Goal: Task Accomplishment & Management: Manage account settings

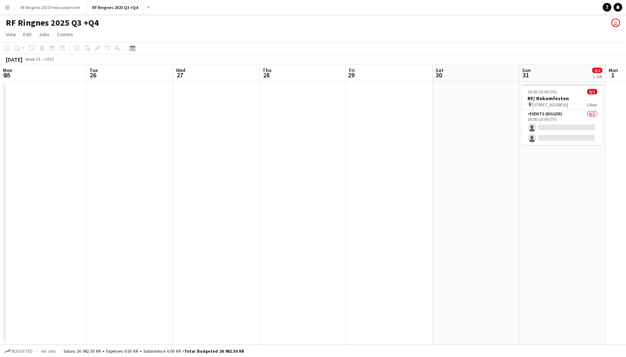
scroll to position [0, 319]
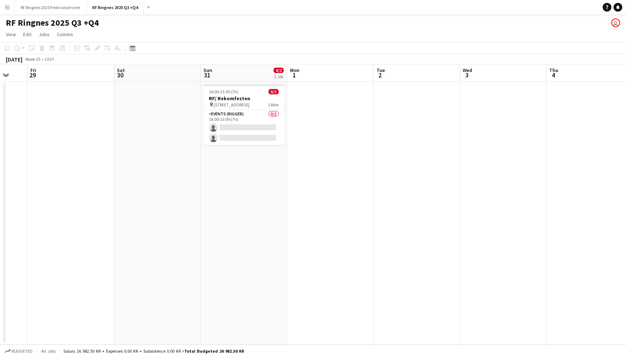
click at [319, 43] on app-toolbar "Copy Paste Paste Command V Paste with crew Command Shift V Paste linked Job [GE…" at bounding box center [313, 48] width 626 height 12
click at [250, 121] on app-card-role "Events (Rigger) 0/2 16:00-23:00 (7h) single-neutral-actions single-neutral-acti…" at bounding box center [244, 127] width 81 height 35
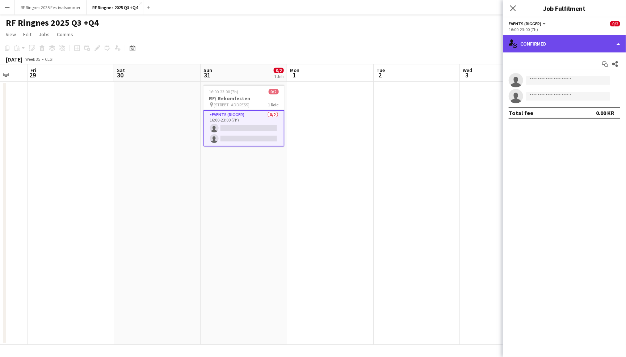
click at [544, 43] on div "single-neutral-actions-check-2 Confirmed" at bounding box center [564, 43] width 123 height 17
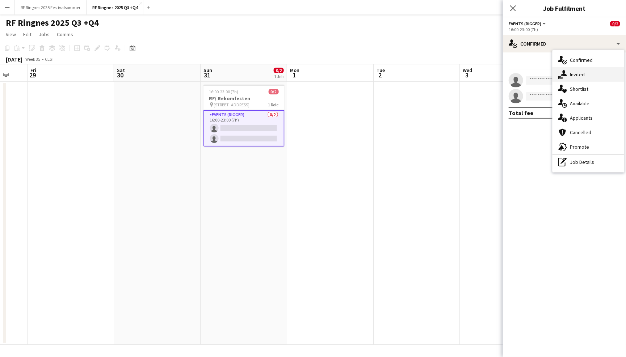
click at [577, 76] on div "single-neutral-actions-share-1 Invited" at bounding box center [589, 74] width 72 height 14
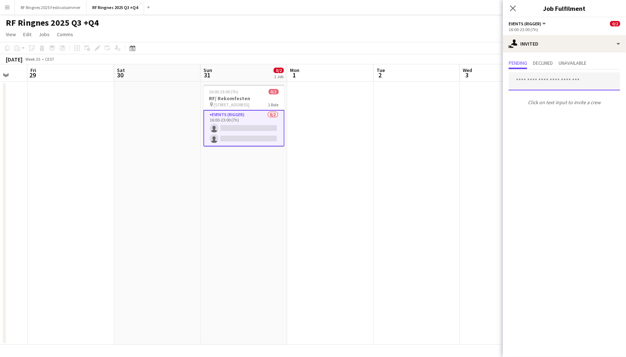
click at [573, 82] on input "text" at bounding box center [565, 81] width 112 height 18
type input "****"
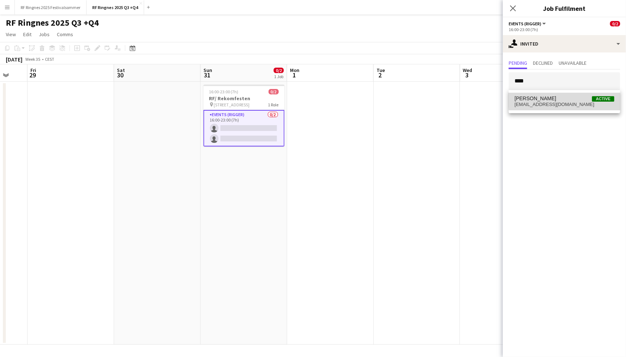
click at [578, 100] on span "[PERSON_NAME] Active" at bounding box center [565, 99] width 100 height 6
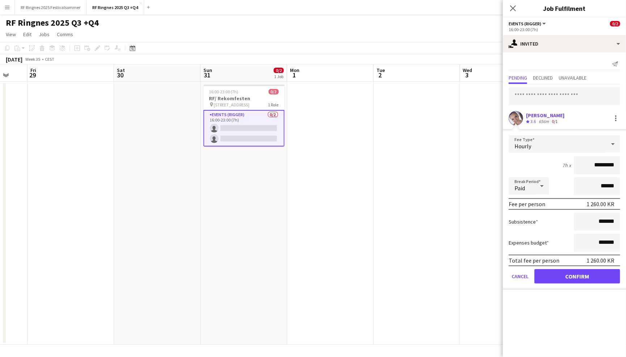
click at [554, 121] on app-skills-label "0/1" at bounding box center [555, 121] width 6 height 5
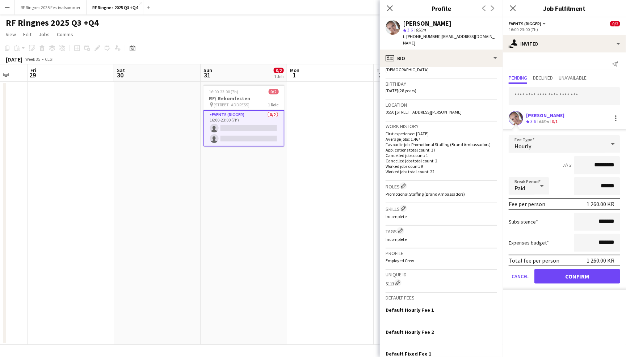
scroll to position [115, 0]
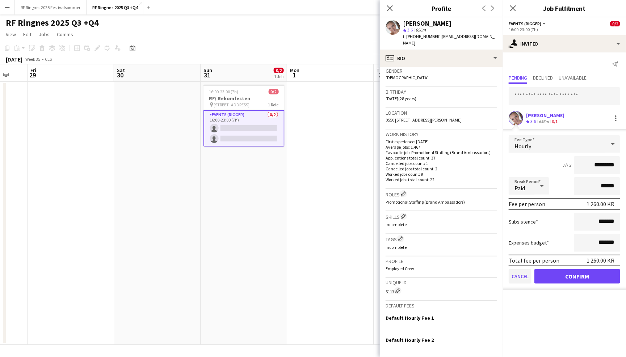
click at [519, 273] on button "Cancel" at bounding box center [520, 276] width 23 height 14
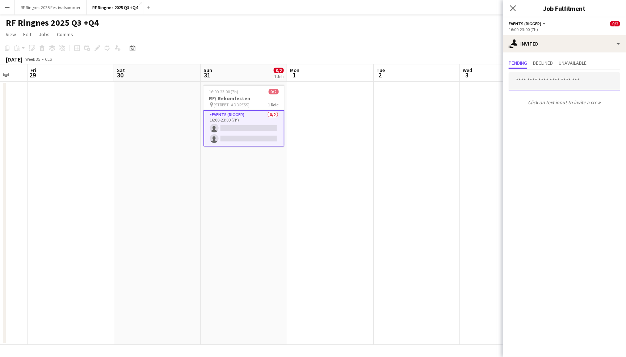
click at [543, 84] on input "text" at bounding box center [565, 81] width 112 height 18
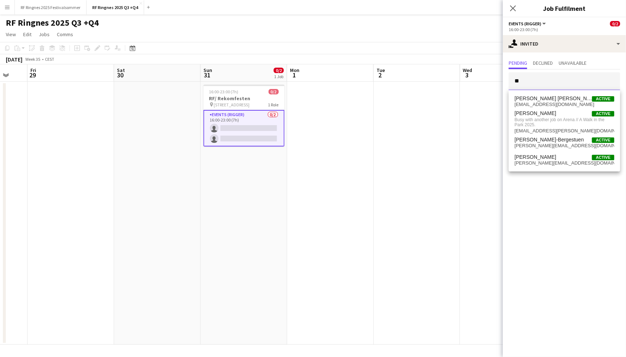
type input "*"
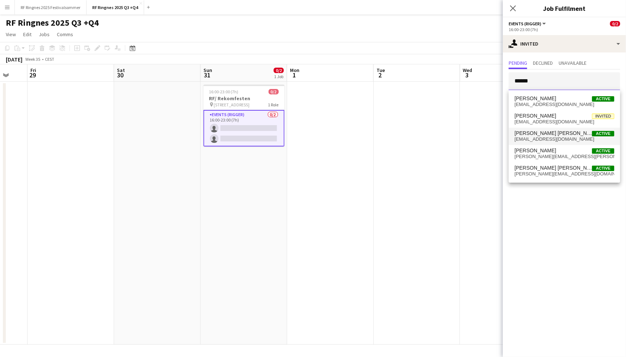
type input "******"
click at [564, 143] on mat-option "[PERSON_NAME] [PERSON_NAME] Active [EMAIL_ADDRESS][DOMAIN_NAME]" at bounding box center [565, 136] width 112 height 17
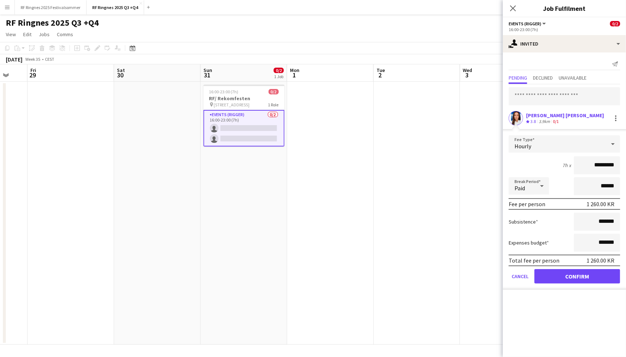
click at [520, 119] on app-user-avatar at bounding box center [516, 118] width 14 height 14
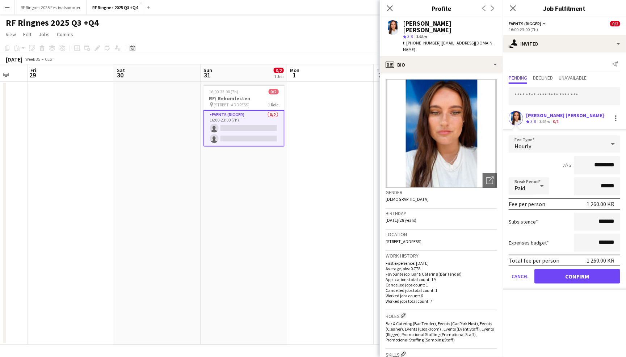
scroll to position [0, 0]
click at [616, 118] on div at bounding box center [615, 118] width 1 height 1
click at [602, 179] on button "Cancel invitation" at bounding box center [593, 183] width 54 height 17
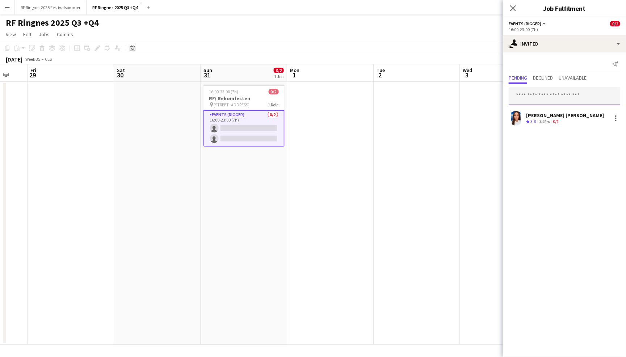
click at [565, 95] on input "text" at bounding box center [565, 96] width 112 height 18
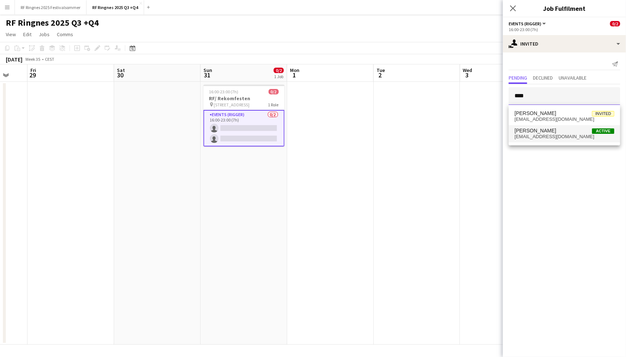
type input "****"
click at [563, 133] on span "[PERSON_NAME] Active" at bounding box center [565, 131] width 100 height 6
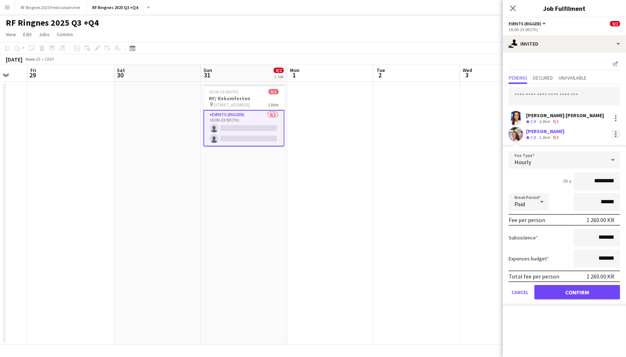
click at [615, 134] on div at bounding box center [616, 134] width 9 height 9
click at [602, 199] on span "Cancel invitation" at bounding box center [593, 199] width 42 height 6
click at [617, 118] on div at bounding box center [616, 118] width 9 height 9
click at [513, 293] on div at bounding box center [313, 178] width 626 height 357
click at [516, 291] on button "Cancel" at bounding box center [520, 292] width 23 height 14
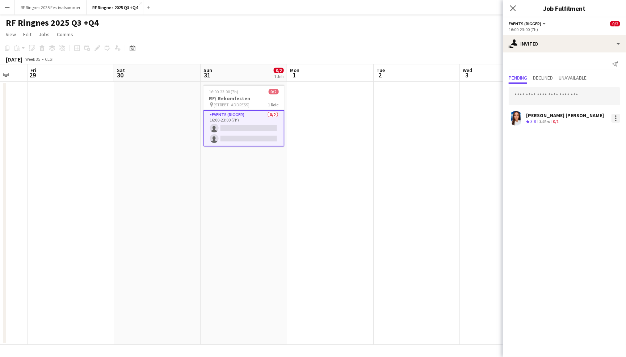
click at [617, 117] on div at bounding box center [616, 118] width 9 height 9
click at [594, 180] on span "Cancel invitation" at bounding box center [593, 183] width 42 height 6
click at [513, 117] on app-user-avatar at bounding box center [516, 118] width 14 height 14
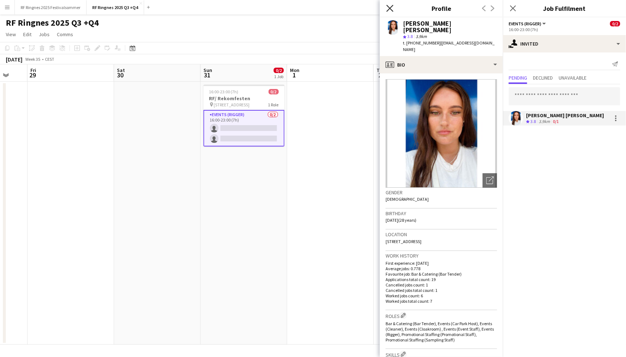
click at [387, 9] on icon "Close pop-in" at bounding box center [389, 8] width 7 height 7
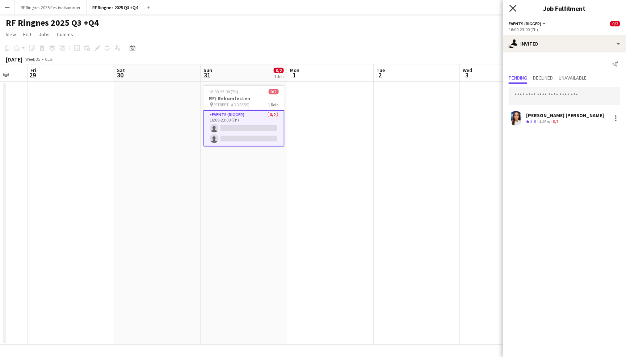
click at [512, 10] on icon "Close pop-in" at bounding box center [513, 8] width 7 height 7
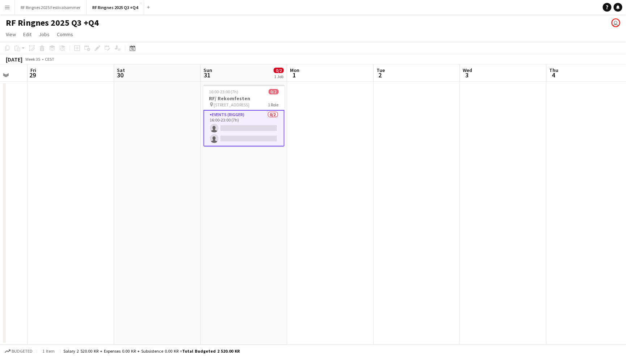
click at [504, 29] on app-page-menu "View Day view expanded Day view collapsed Month view Date picker Jump to [DATE]…" at bounding box center [313, 35] width 626 height 14
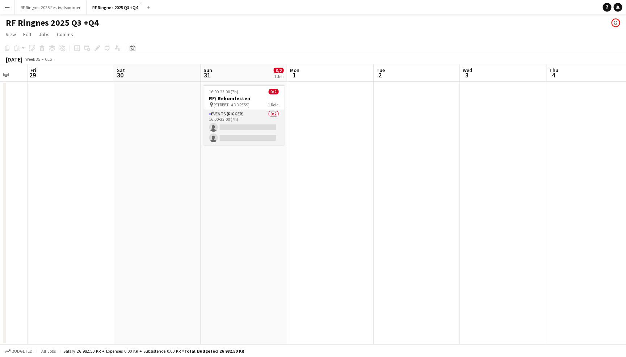
click at [252, 120] on app-card-role "Events (Rigger) 0/2 16:00-23:00 (7h) single-neutral-actions single-neutral-acti…" at bounding box center [244, 127] width 81 height 35
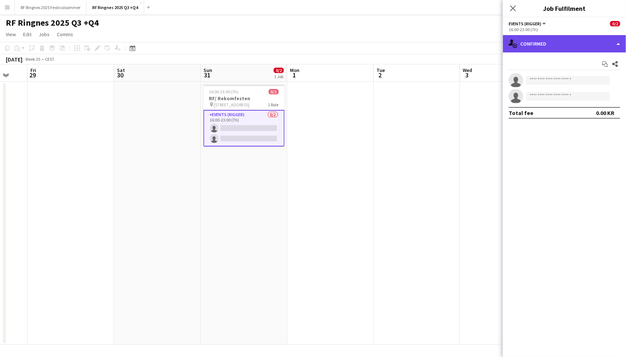
click at [553, 42] on div "single-neutral-actions-check-2 Confirmed" at bounding box center [564, 43] width 123 height 17
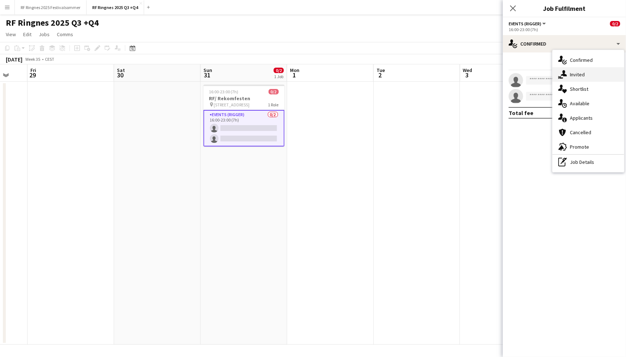
click at [580, 77] on div "single-neutral-actions-share-1 Invited" at bounding box center [589, 74] width 72 height 14
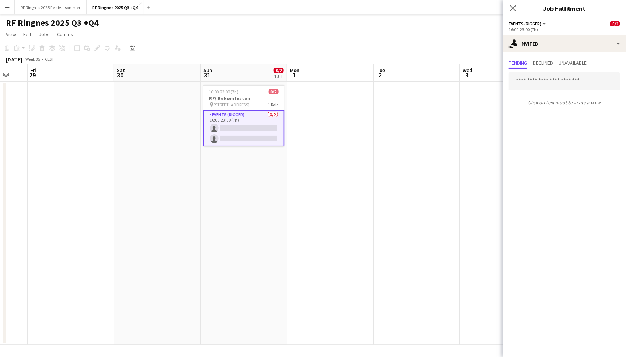
click at [561, 83] on input "text" at bounding box center [565, 81] width 112 height 18
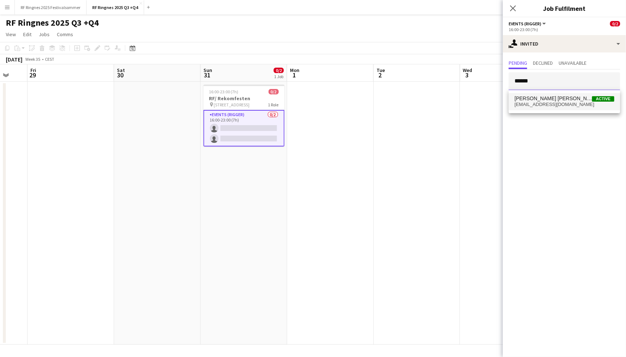
type input "******"
click at [569, 101] on span "[PERSON_NAME] [PERSON_NAME] Active" at bounding box center [565, 99] width 100 height 6
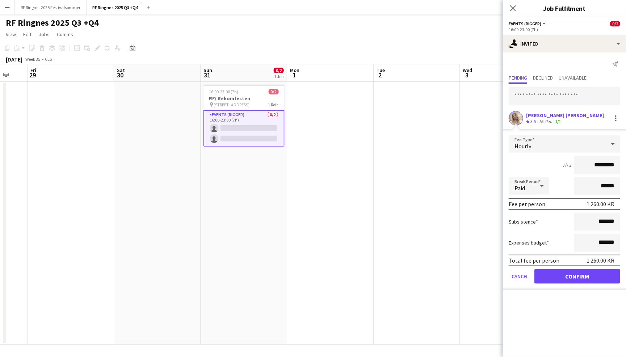
click at [562, 276] on button "Confirm" at bounding box center [577, 276] width 86 height 14
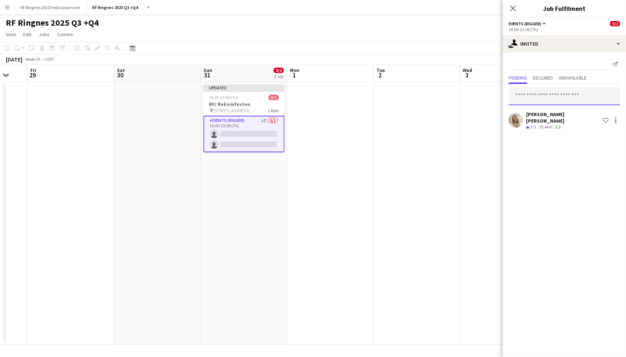
click at [542, 101] on input "text" at bounding box center [565, 96] width 112 height 18
click at [540, 189] on mat-expansion-panel "user-plus Invited Send notification Pending Declined Unavailable [PERSON_NAME] …" at bounding box center [564, 205] width 123 height 305
click at [536, 99] on input "text" at bounding box center [565, 96] width 112 height 18
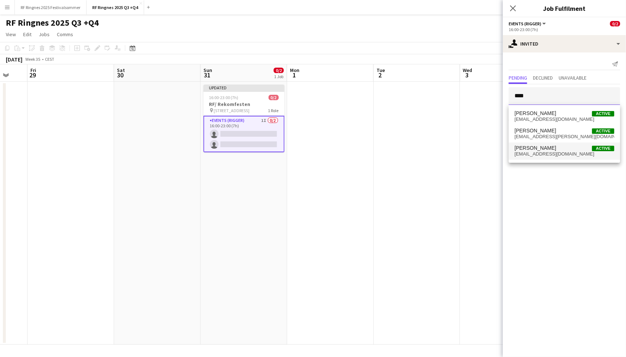
type input "****"
click at [552, 149] on span "[PERSON_NAME] Active" at bounding box center [565, 148] width 100 height 6
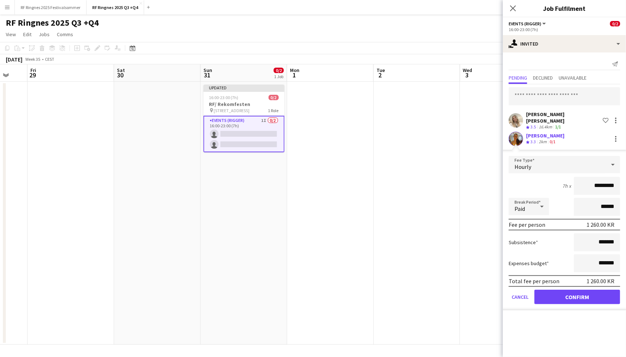
click at [516, 132] on app-user-avatar at bounding box center [516, 139] width 14 height 14
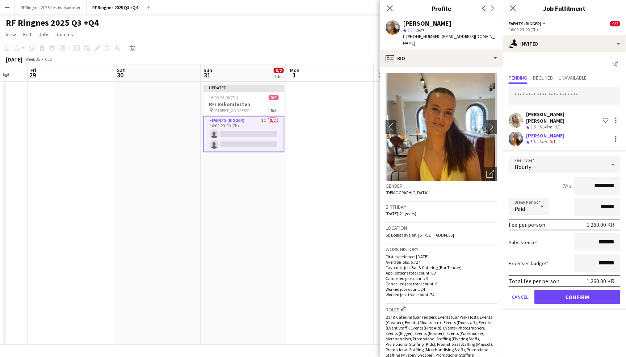
click at [580, 290] on button "Confirm" at bounding box center [577, 297] width 86 height 14
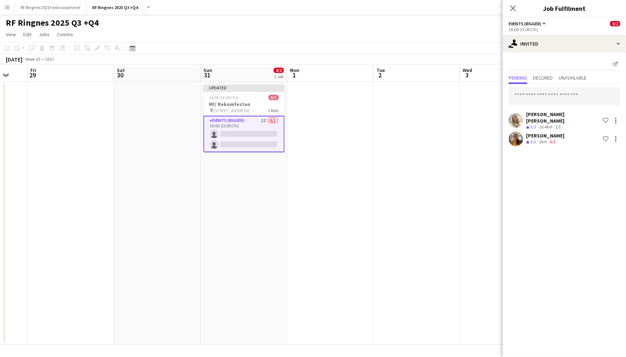
click at [475, 32] on app-page-menu "View Day view expanded Day view collapsed Month view Date picker Jump to [DATE]…" at bounding box center [313, 35] width 626 height 14
